Goal: Transaction & Acquisition: Purchase product/service

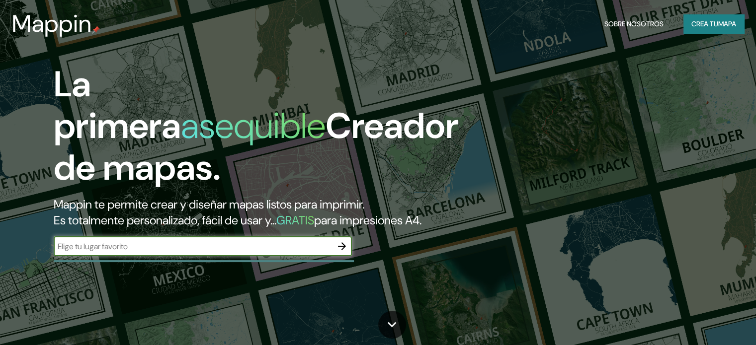
click at [254, 253] on input "text" at bounding box center [193, 246] width 278 height 11
type input "punta arenas [GEOGRAPHIC_DATA]"
click at [343, 251] on icon "button" at bounding box center [342, 247] width 8 height 8
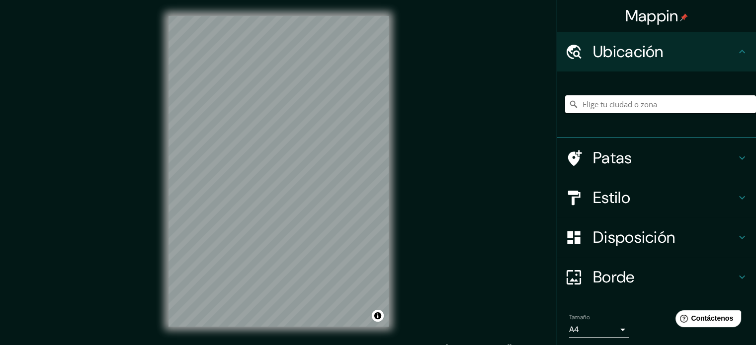
click at [602, 104] on input "Elige tu ciudad o zona" at bounding box center [660, 104] width 191 height 18
click at [628, 101] on input "Elige tu ciudad o zona" at bounding box center [660, 104] width 191 height 18
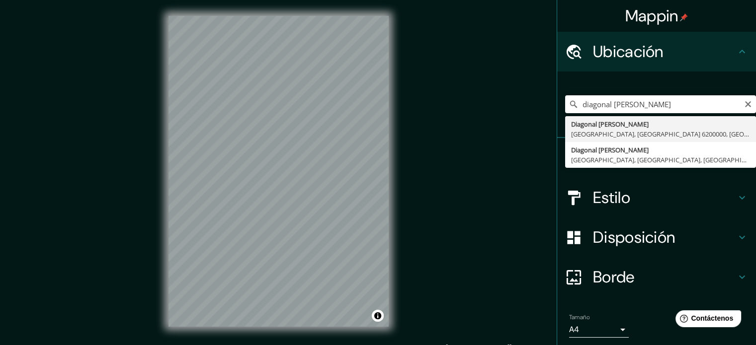
type input "[GEOGRAPHIC_DATA][PERSON_NAME], [GEOGRAPHIC_DATA], [GEOGRAPHIC_DATA] 6200000, […"
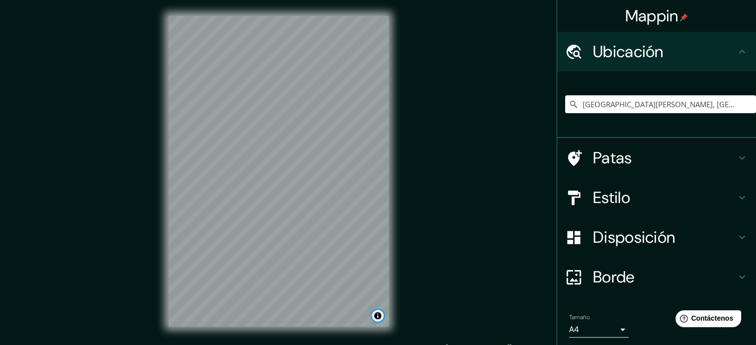
click at [380, 318] on button "Activar o desactivar atribución" at bounding box center [378, 316] width 12 height 12
click at [377, 315] on button "Activar o desactivar atribución" at bounding box center [378, 316] width 12 height 12
click at [377, 314] on button "Activar o desactivar atribución" at bounding box center [378, 316] width 12 height 12
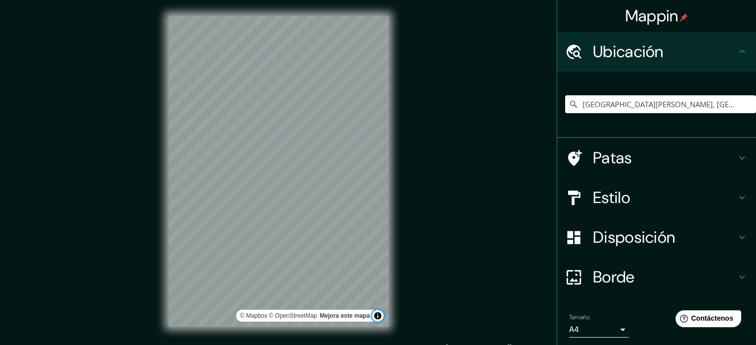
click at [377, 314] on button "Activar o desactivar atribución" at bounding box center [378, 316] width 12 height 12
click at [642, 192] on h4 "Estilo" at bounding box center [664, 198] width 143 height 20
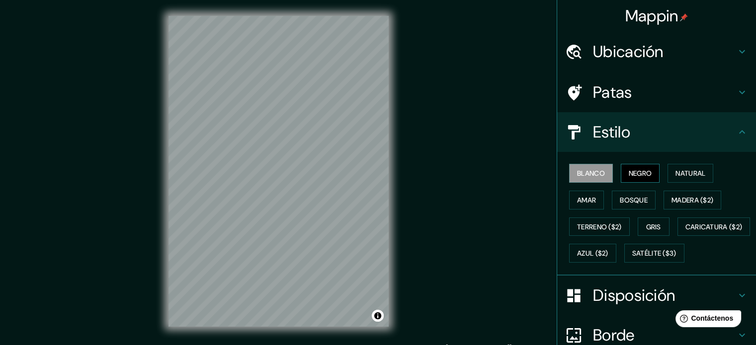
click at [643, 173] on font "Negro" at bounding box center [640, 173] width 23 height 9
click at [677, 173] on font "Natural" at bounding box center [691, 173] width 30 height 9
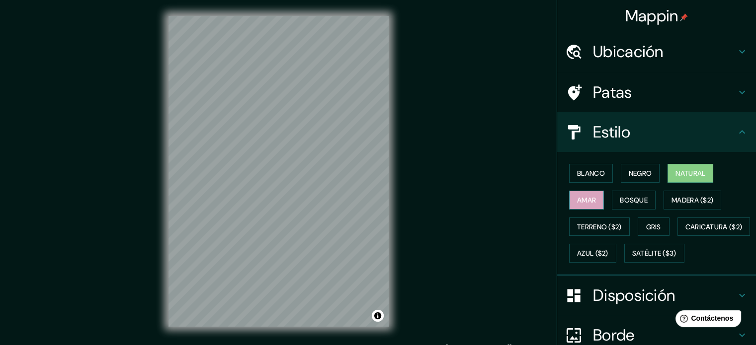
click at [588, 196] on font "Amar" at bounding box center [586, 200] width 19 height 9
click at [620, 196] on font "Bosque" at bounding box center [634, 200] width 28 height 9
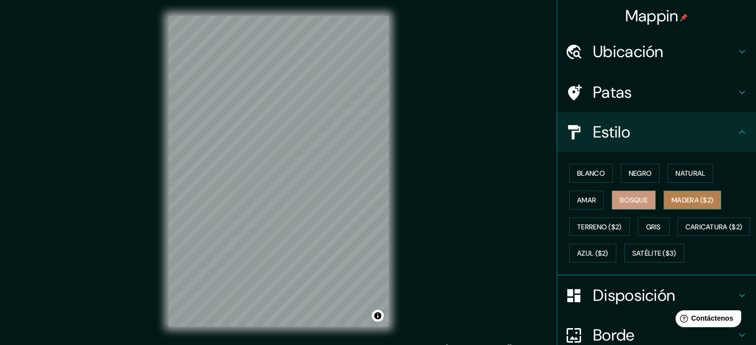
click at [682, 198] on font "Madera ($2)" at bounding box center [693, 200] width 42 height 9
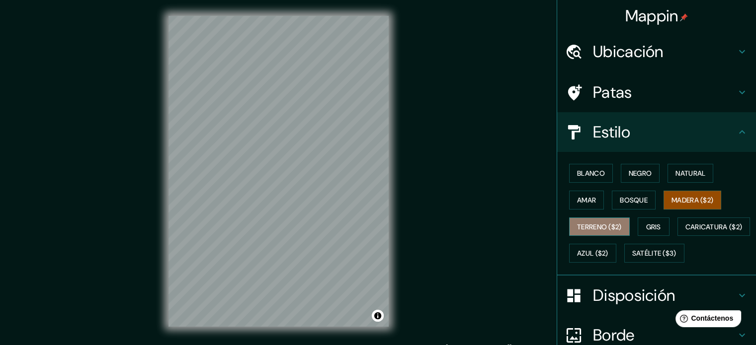
click at [596, 223] on font "Terreno ($2)" at bounding box center [599, 227] width 45 height 9
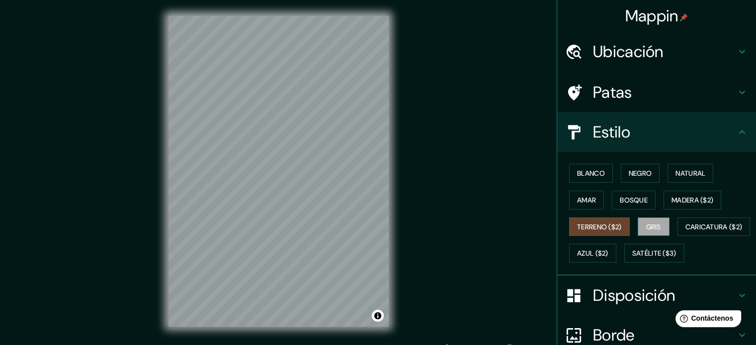
click at [646, 223] on font "Gris" at bounding box center [653, 227] width 15 height 9
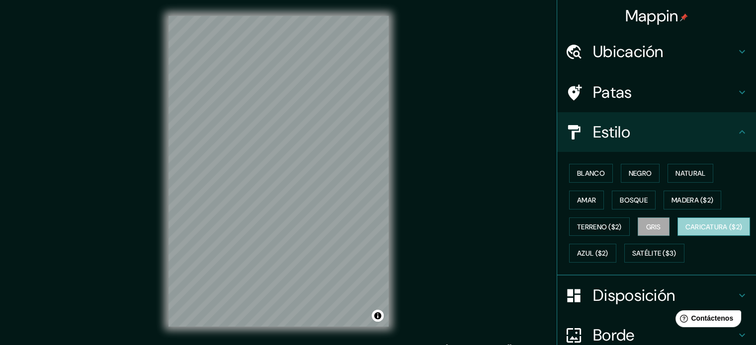
click at [686, 232] on font "Caricatura ($2)" at bounding box center [714, 227] width 57 height 9
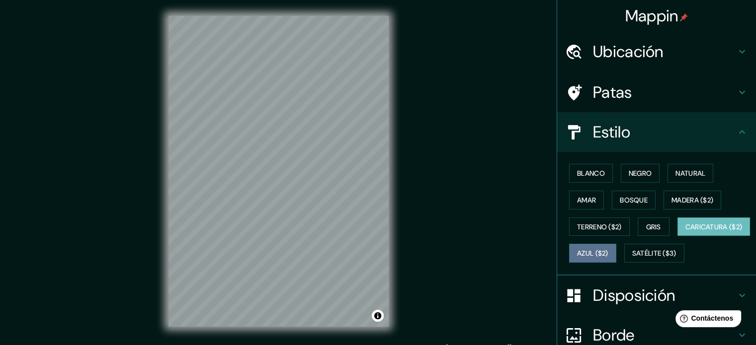
click at [608, 250] on font "Azul ($2)" at bounding box center [592, 254] width 31 height 9
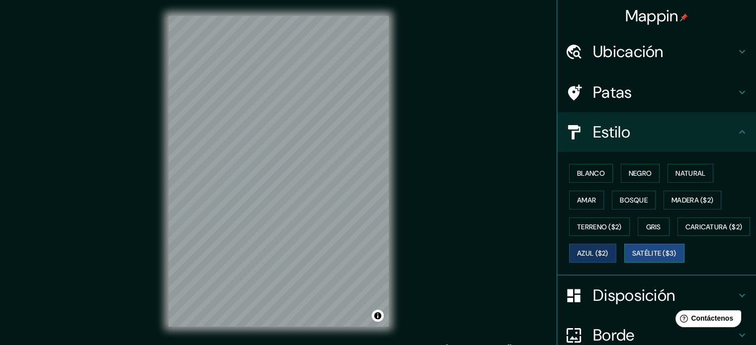
click at [632, 259] on font "Satélite ($3)" at bounding box center [654, 254] width 44 height 9
click at [593, 168] on font "Blanco" at bounding box center [591, 173] width 28 height 13
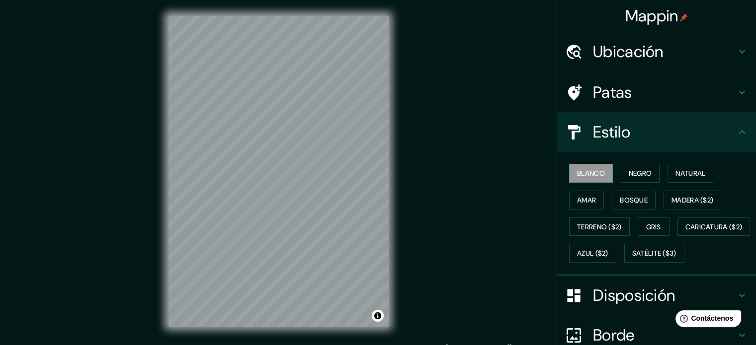
click at [709, 94] on h4 "Patas" at bounding box center [664, 93] width 143 height 20
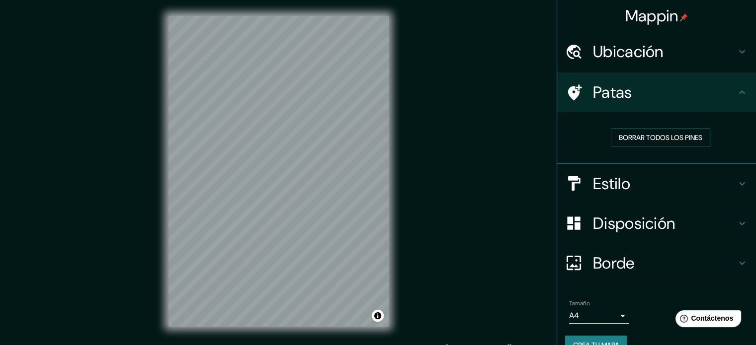
click at [709, 94] on h4 "Patas" at bounding box center [664, 93] width 143 height 20
click at [718, 228] on h4 "Disposición" at bounding box center [664, 224] width 143 height 20
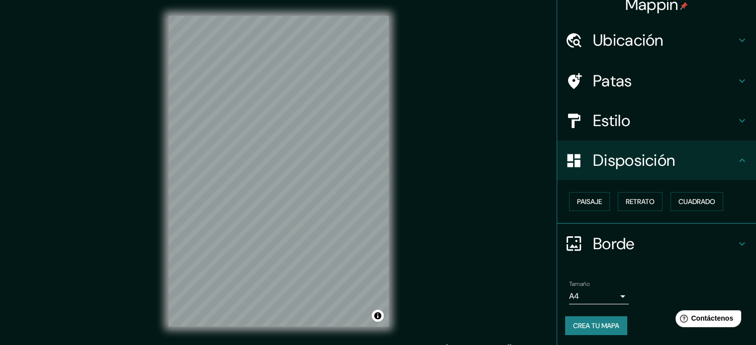
scroll to position [12, 0]
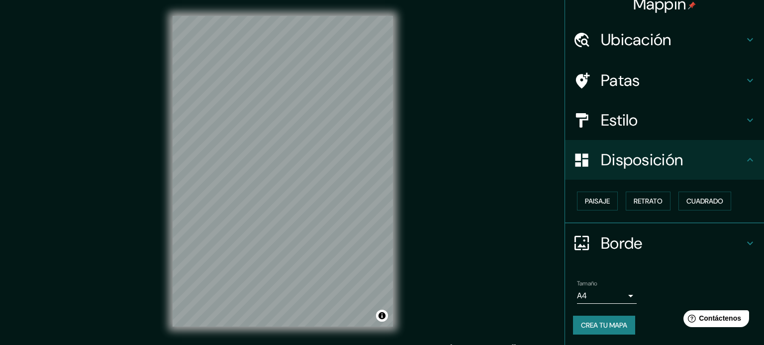
click at [607, 294] on body "Mappin Ubicación Diagonal Don Bosco, Punta Arenas, Región de Magallanes y de la…" at bounding box center [382, 172] width 764 height 345
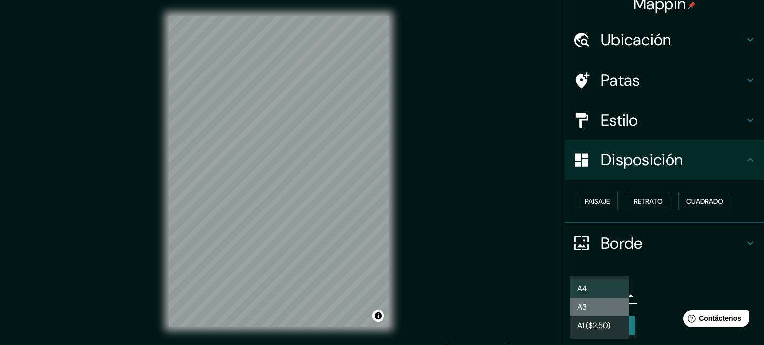
click at [607, 306] on li "A3" at bounding box center [599, 307] width 60 height 18
type input "a4"
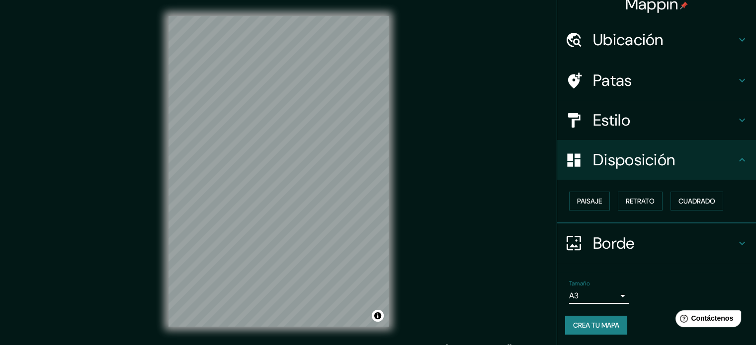
click at [617, 324] on button "Crea tu mapa" at bounding box center [596, 325] width 62 height 19
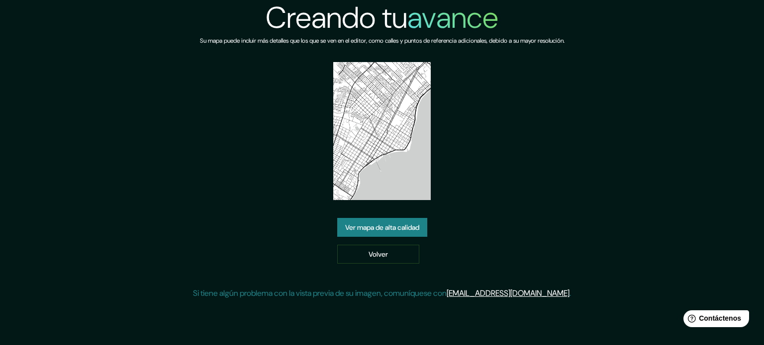
click at [394, 228] on font "Ver mapa de alta calidad" at bounding box center [382, 227] width 74 height 9
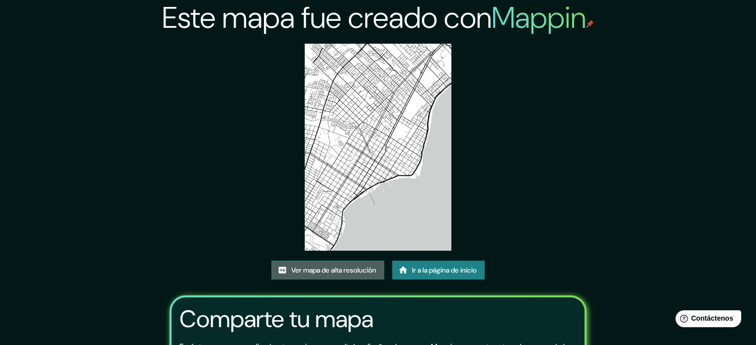
click at [354, 267] on font "Ver mapa de alta resolución" at bounding box center [333, 270] width 85 height 9
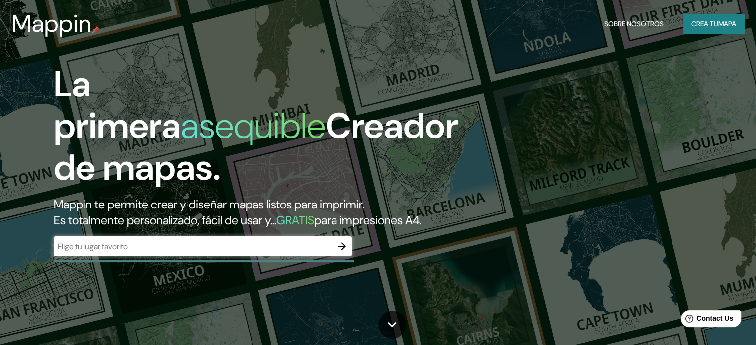
click at [242, 256] on div "​" at bounding box center [203, 247] width 298 height 20
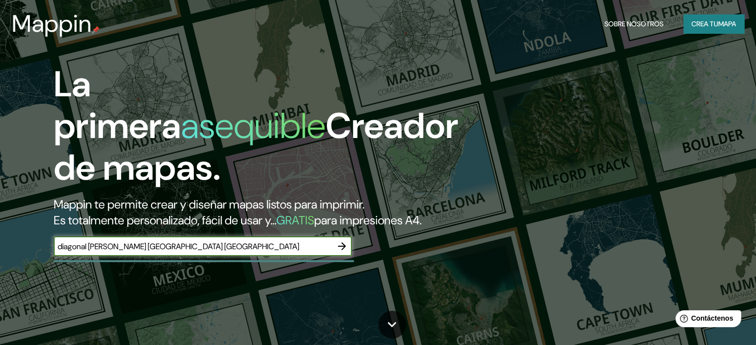
type input "diagonal don bosco punta arenas chile"
click at [346, 253] on icon "button" at bounding box center [342, 247] width 12 height 12
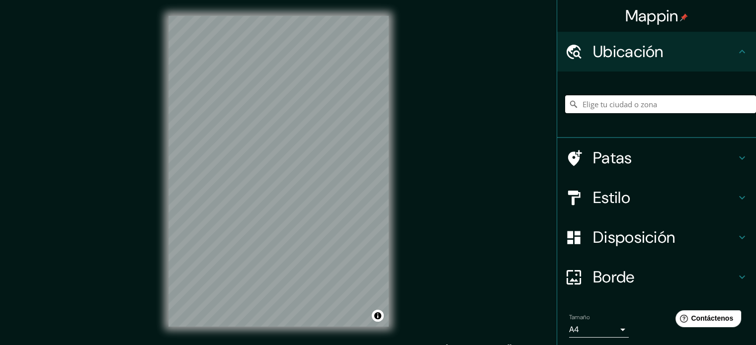
click at [622, 105] on input "Elige tu ciudad o zona" at bounding box center [660, 104] width 191 height 18
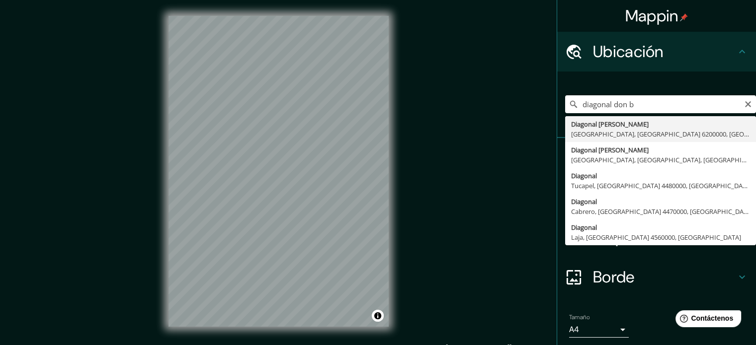
type input "[GEOGRAPHIC_DATA][PERSON_NAME], [GEOGRAPHIC_DATA], [GEOGRAPHIC_DATA] 6200000, […"
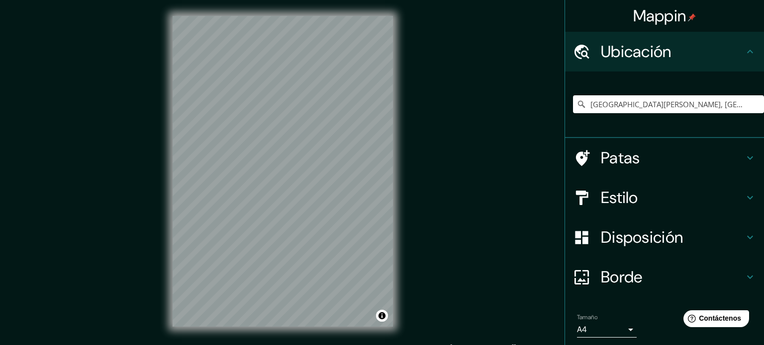
click at [610, 327] on body "Mappin Ubicación Diagonal Don Bosco, Punta Arenas, Región de Magallanes y de la…" at bounding box center [382, 172] width 764 height 345
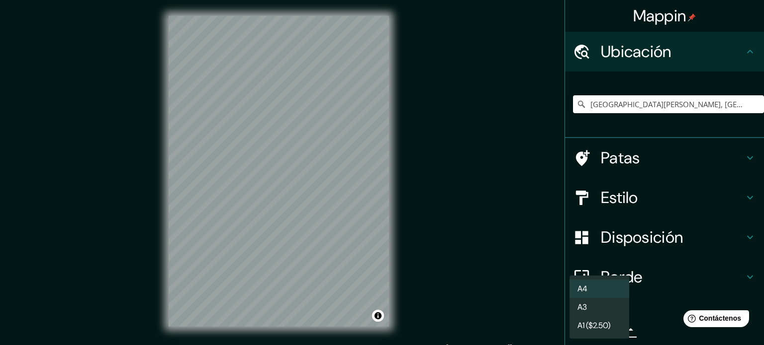
click at [601, 308] on li "A3" at bounding box center [599, 307] width 60 height 18
type input "a4"
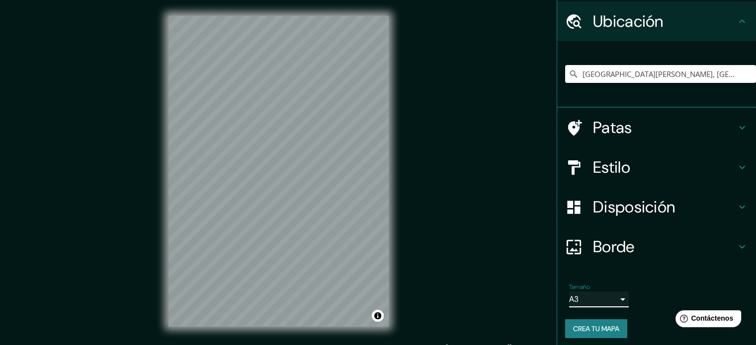
scroll to position [34, 0]
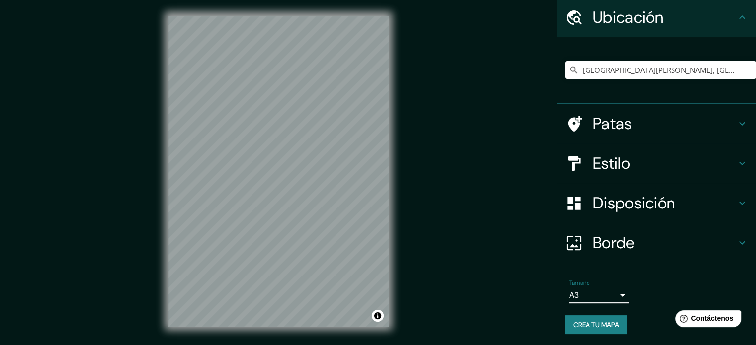
click at [606, 321] on font "Crea tu mapa" at bounding box center [596, 325] width 46 height 9
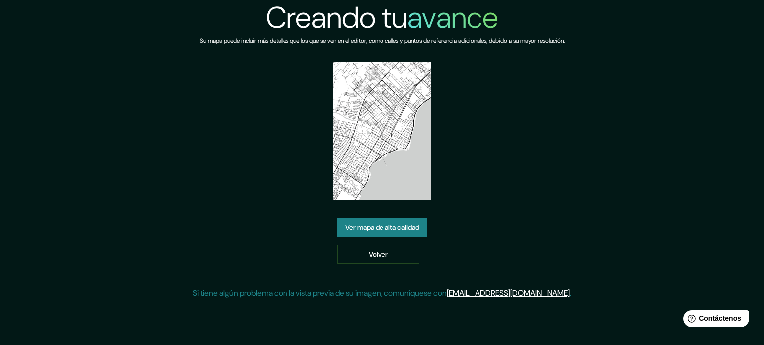
click at [399, 230] on font "Ver mapa de alta calidad" at bounding box center [382, 227] width 74 height 9
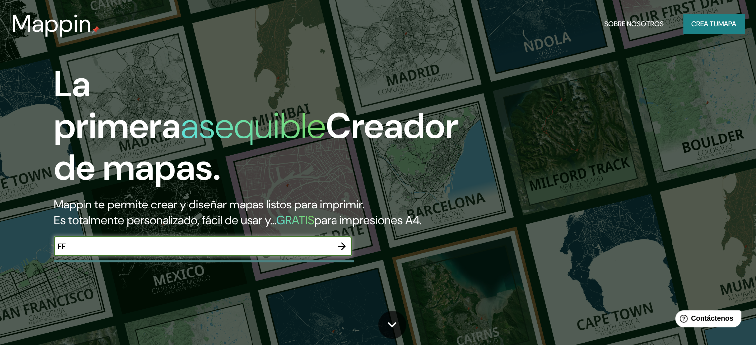
type input "FF"
click at [345, 253] on icon "button" at bounding box center [342, 247] width 12 height 12
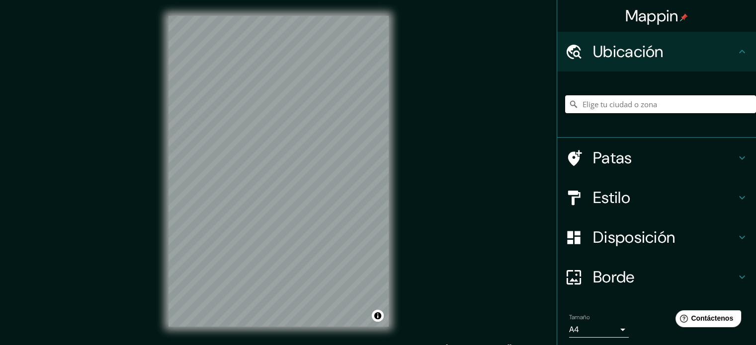
click at [628, 103] on input "Elige tu ciudad o zona" at bounding box center [660, 104] width 191 height 18
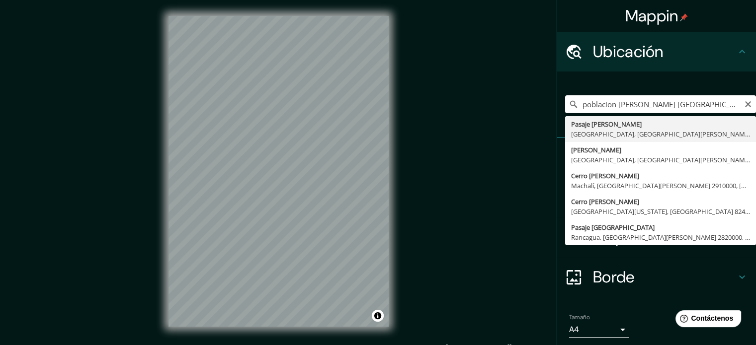
type input "[GEOGRAPHIC_DATA][PERSON_NAME], [GEOGRAPHIC_DATA], [GEOGRAPHIC_DATA][PERSON_NAM…"
